Goal: Task Accomplishment & Management: Use online tool/utility

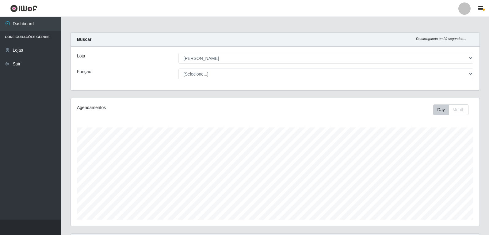
select select "523"
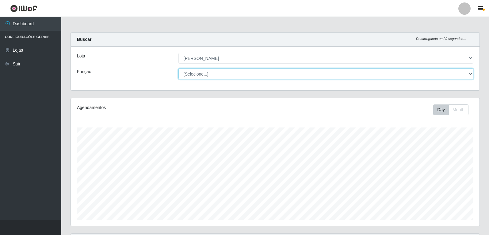
click at [304, 71] on select "[Selecione...] Embalador Embalador + Embalador ++ Repositor Repositor + Reposit…" at bounding box center [325, 73] width 295 height 11
click at [178, 68] on select "[Selecione...] Embalador Embalador + Embalador ++ Repositor Repositor + Reposit…" at bounding box center [325, 73] width 295 height 11
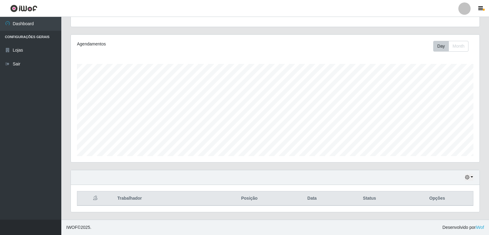
scroll to position [0, 0]
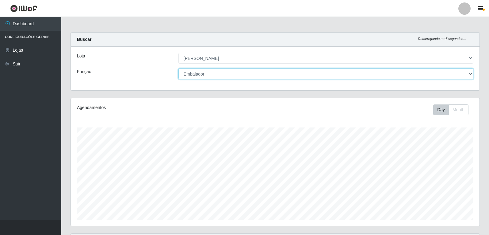
click at [470, 75] on select "[Selecione...] Embalador Embalador + Embalador ++ Repositor Repositor + Reposit…" at bounding box center [325, 73] width 295 height 11
select select "70"
click at [178, 68] on select "[Selecione...] Embalador Embalador + Embalador ++ Repositor Repositor + Reposit…" at bounding box center [325, 73] width 295 height 11
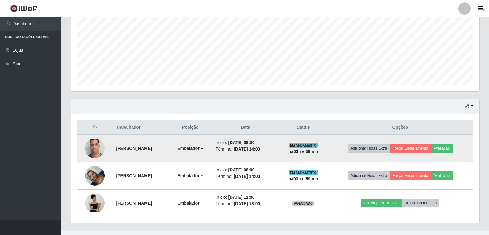
scroll to position [145, 0]
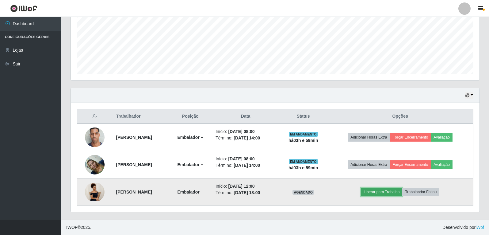
click at [386, 191] on button "Liberar para Trabalho" at bounding box center [381, 191] width 41 height 9
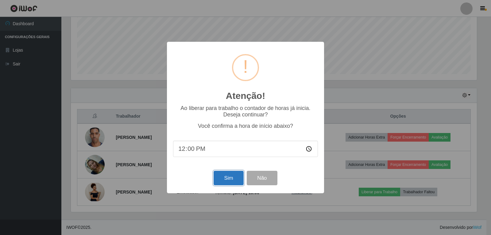
click at [223, 181] on button "Sim" at bounding box center [228, 178] width 30 height 14
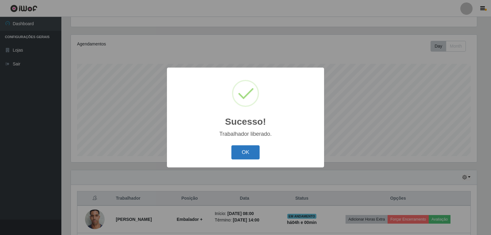
click at [243, 155] on button "OK" at bounding box center [245, 152] width 29 height 14
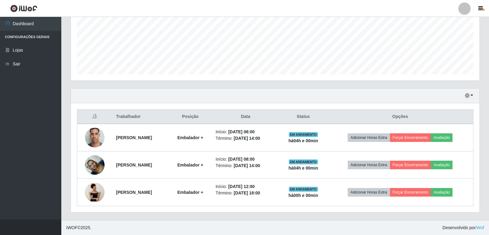
scroll to position [145, 0]
